Goal: Complete application form: Complete application form

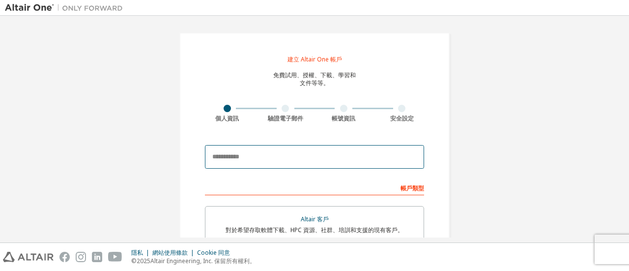
click at [289, 162] on input "email" at bounding box center [314, 157] width 219 height 24
type input "**********"
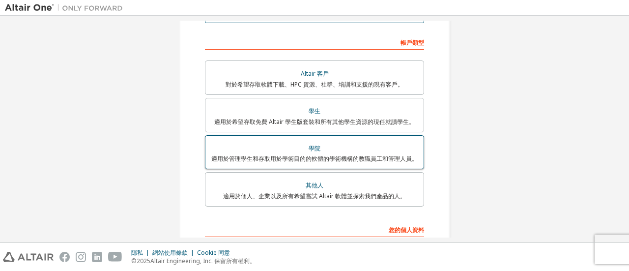
scroll to position [147, 0]
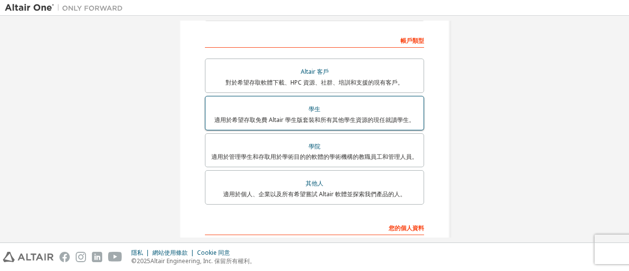
click at [303, 104] on div "學生" at bounding box center [314, 109] width 206 height 14
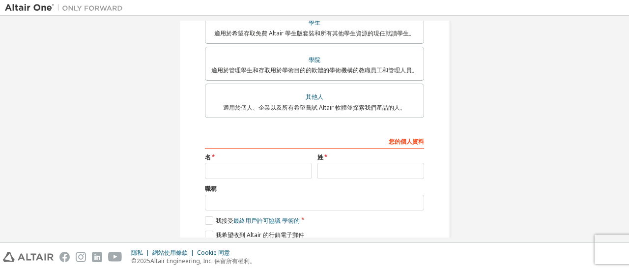
scroll to position [246, 0]
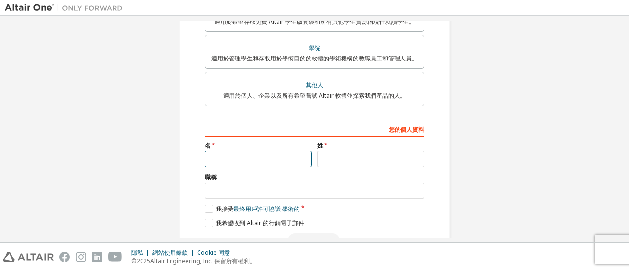
click at [284, 159] on input "text" at bounding box center [258, 159] width 107 height 16
type input "*"
type input "**"
type input "*"
type input "**"
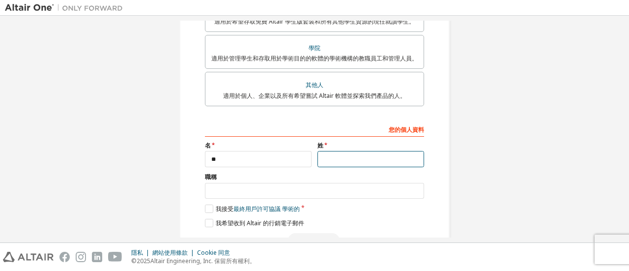
click at [344, 165] on input "text" at bounding box center [371, 159] width 107 height 16
type input "*"
click at [210, 205] on label "我接受 最終用戶許可協議 學術的" at bounding box center [252, 208] width 95 height 8
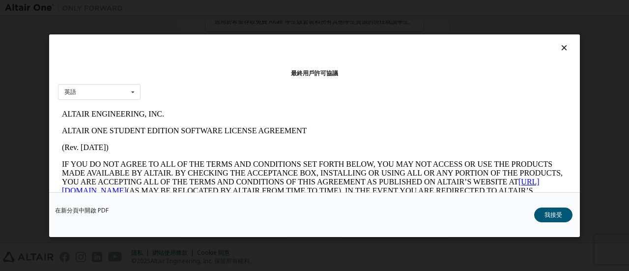
scroll to position [0, 0]
click at [127, 91] on icon at bounding box center [133, 91] width 12 height 15
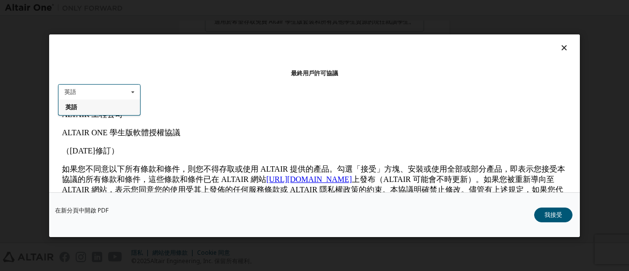
click at [202, 114] on p "ALTAIR 工程公司" at bounding box center [314, 115] width 505 height 10
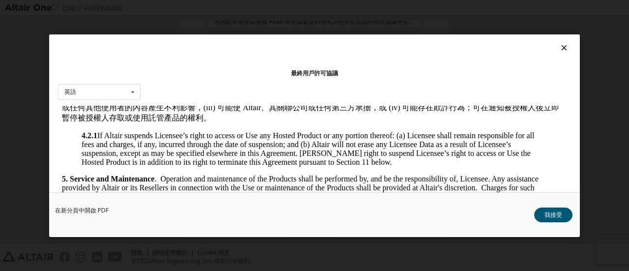
scroll to position [737, 0]
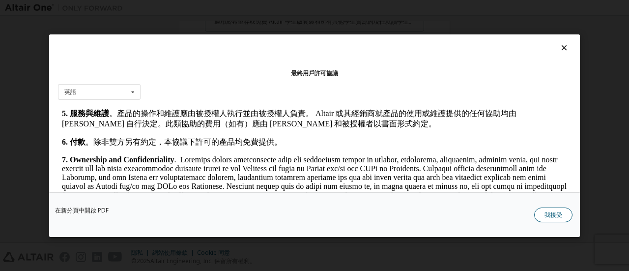
click at [553, 214] on font "我接受" at bounding box center [554, 214] width 18 height 8
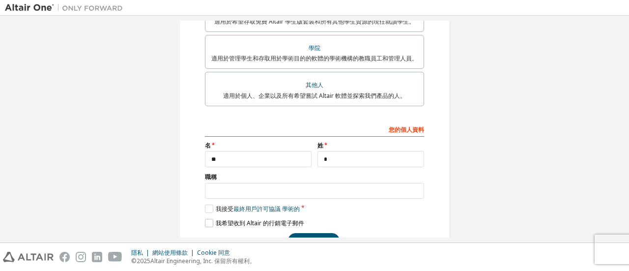
click at [211, 223] on label "我希望收到 Altair 的行銷電子郵件" at bounding box center [254, 223] width 99 height 8
click at [210, 221] on label "我希望收到 Altair 的行銷電子郵件" at bounding box center [254, 223] width 99 height 8
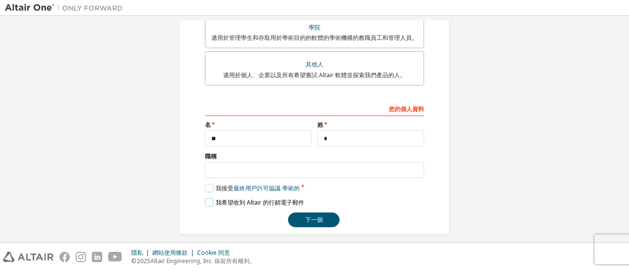
scroll to position [275, 0]
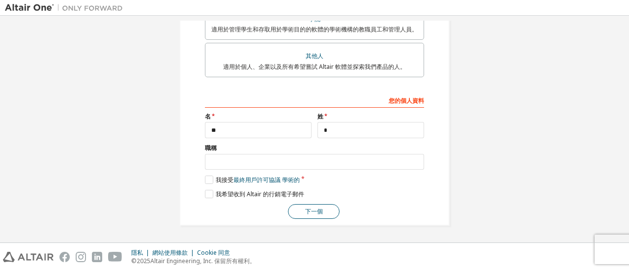
click at [307, 206] on button "下一個" at bounding box center [314, 211] width 52 height 15
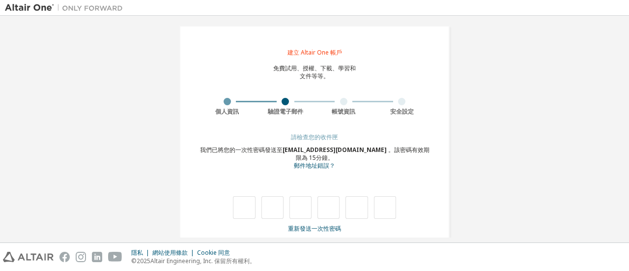
scroll to position [0, 0]
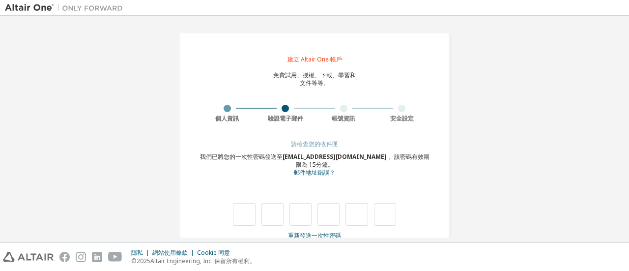
type input "*"
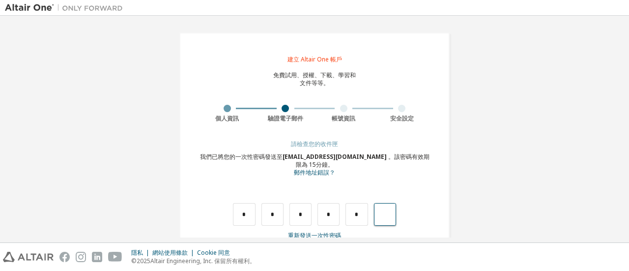
type input "*"
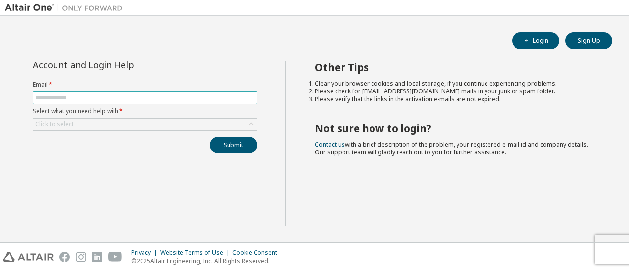
click at [90, 95] on input "text" at bounding box center [144, 98] width 219 height 8
click at [546, 42] on button "Login" at bounding box center [535, 40] width 47 height 17
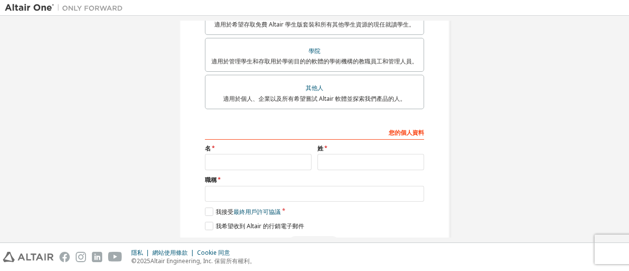
scroll to position [246, 0]
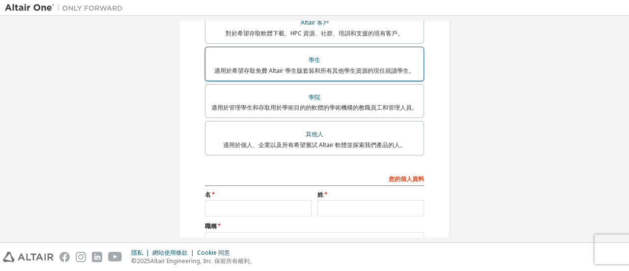
click at [327, 71] on font "適用於希望存取免費 Altair 學生版套裝和所有其他學生資源的現任就讀學生。" at bounding box center [314, 70] width 201 height 8
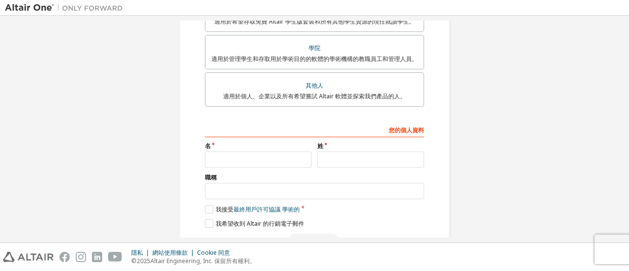
scroll to position [271, 0]
